Goal: Check status

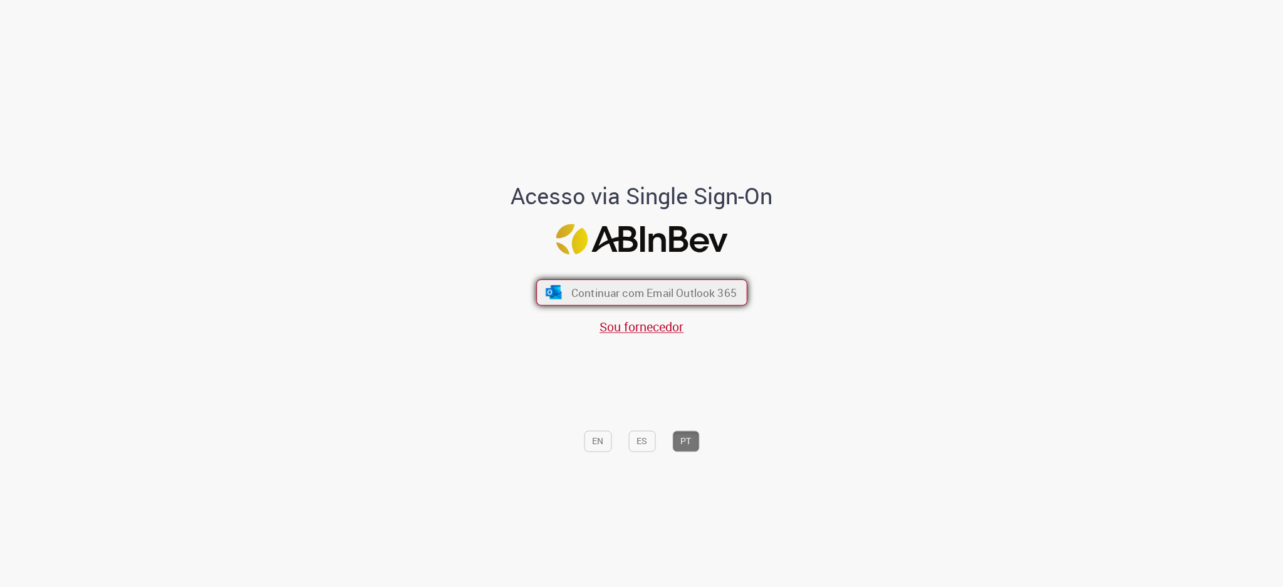
click at [611, 296] on span "Continuar com Email Outlook 365" at bounding box center [653, 292] width 165 height 14
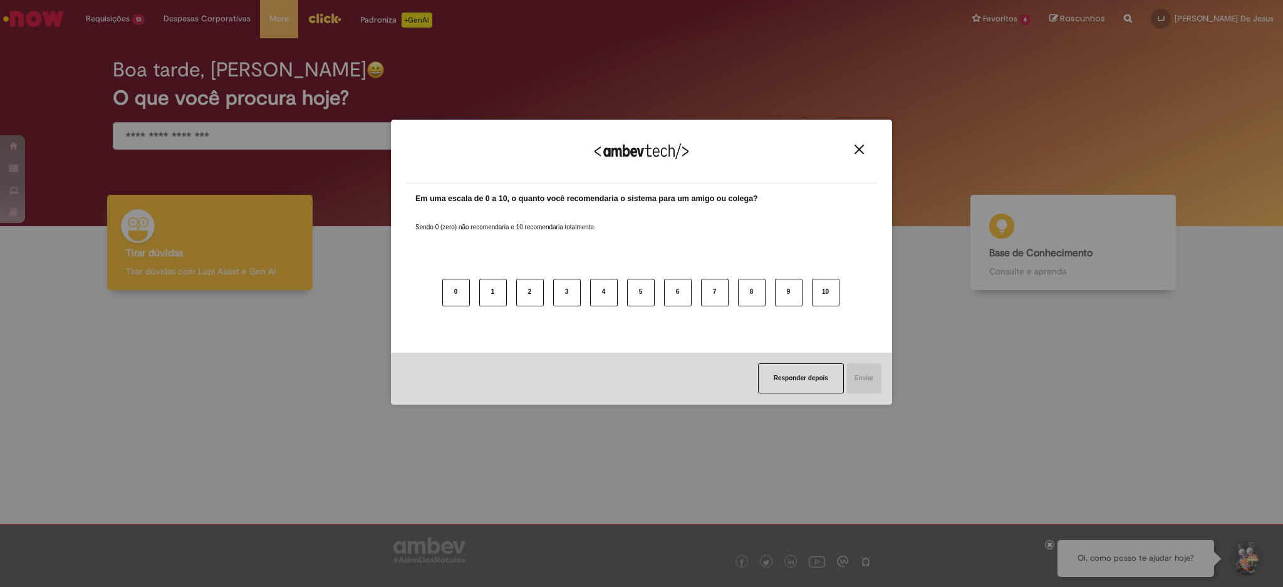
click at [858, 155] on div "Agradecemos seu feedback!" at bounding box center [641, 159] width 471 height 49
click at [856, 151] on img "Close" at bounding box center [859, 149] width 9 height 9
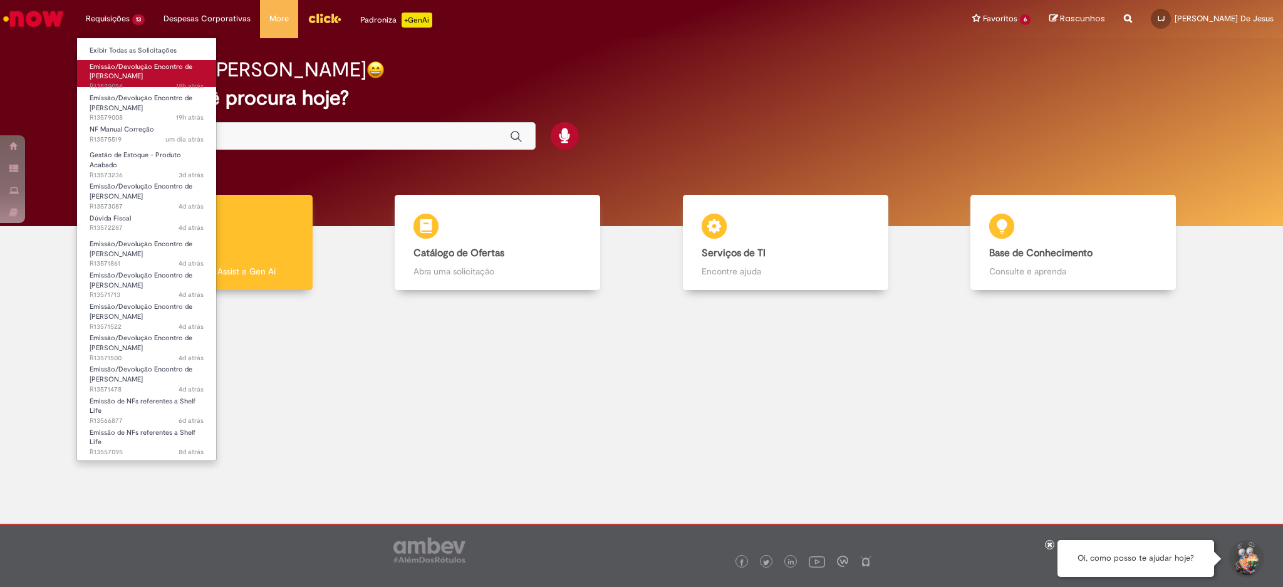
click at [115, 70] on span "Emissão/Devolução Encontro de [PERSON_NAME]" at bounding box center [141, 71] width 103 height 19
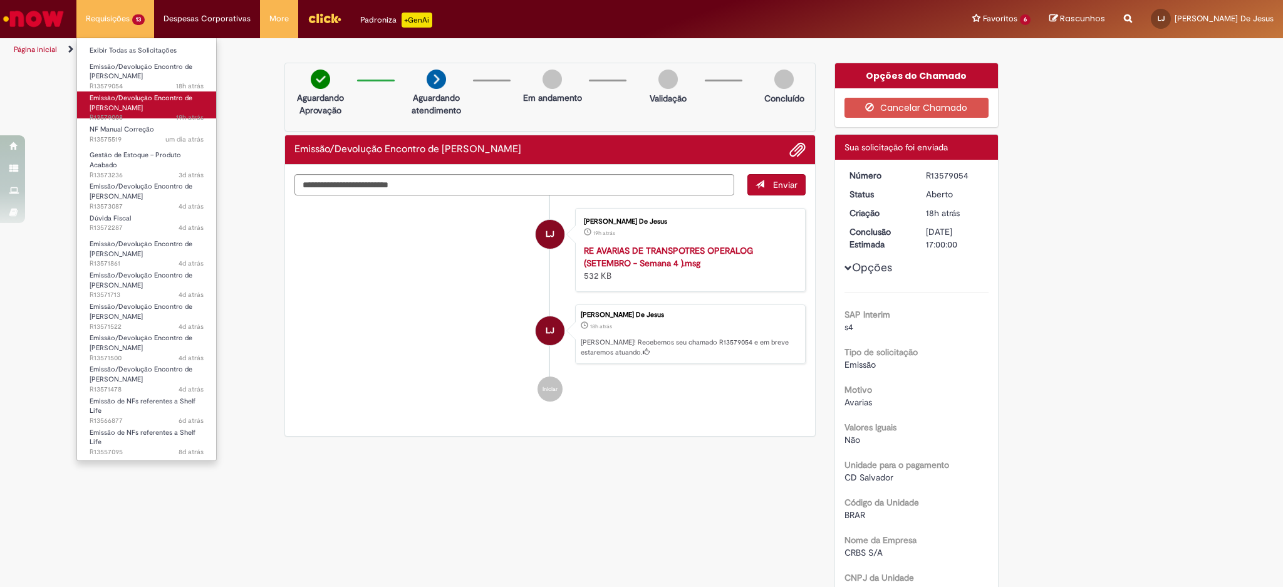
click at [116, 108] on span "Emissão/Devolução Encontro de [PERSON_NAME]" at bounding box center [141, 102] width 103 height 19
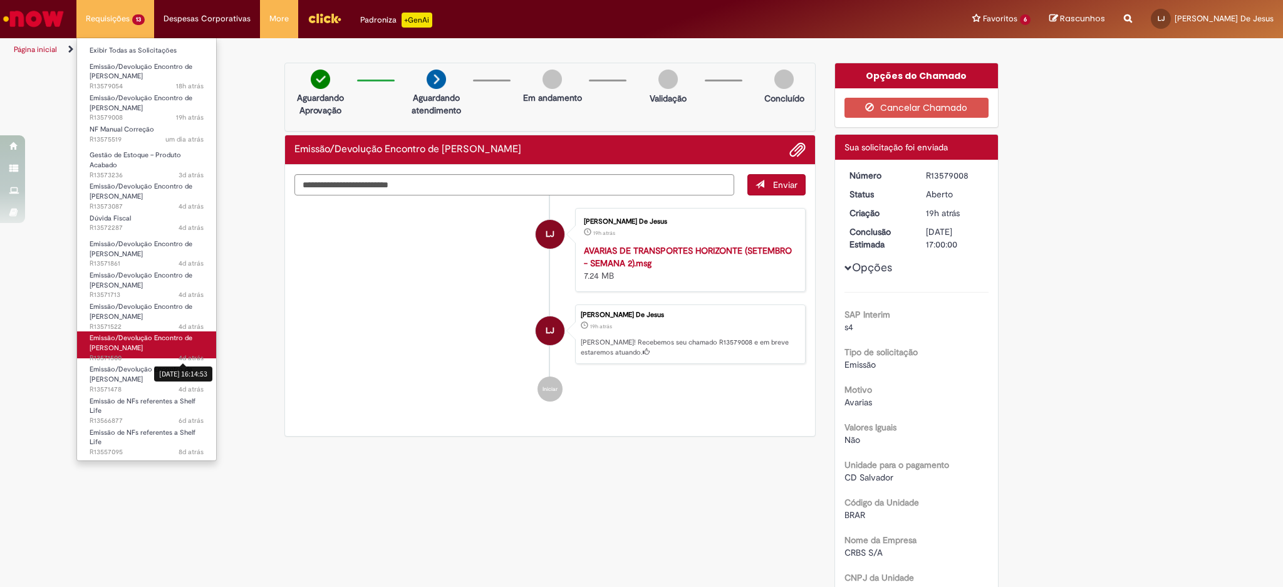
click at [174, 373] on div "[DATE] 16:14:53" at bounding box center [183, 373] width 58 height 14
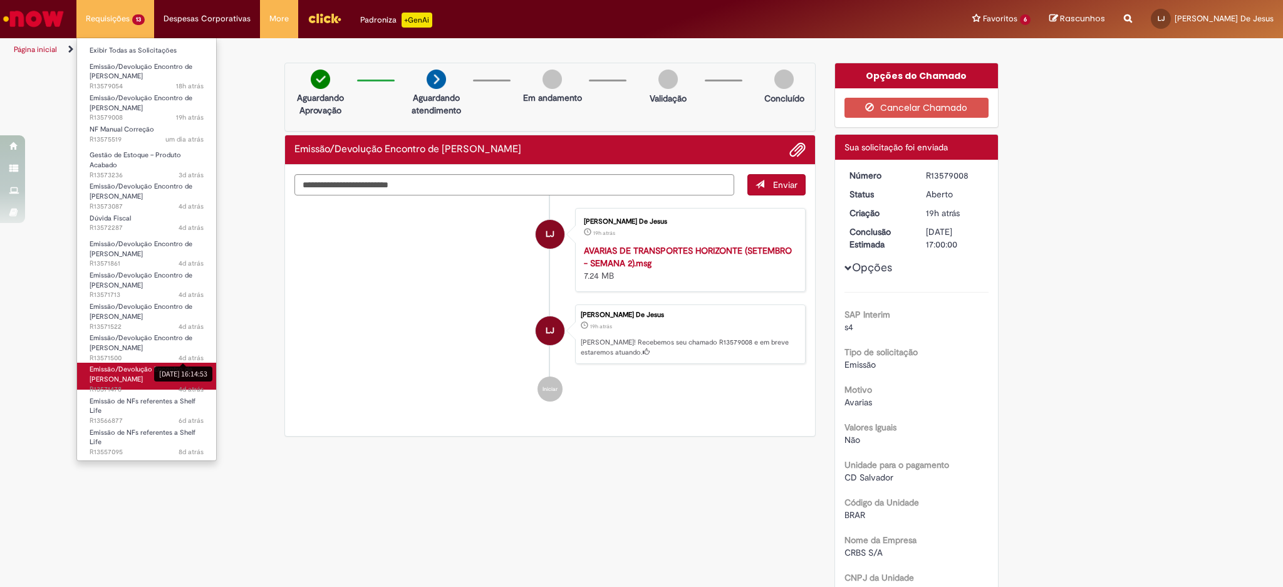
click at [119, 372] on span "Emissão/Devolução Encontro de [PERSON_NAME]" at bounding box center [141, 374] width 103 height 19
